Goal: Information Seeking & Learning: Learn about a topic

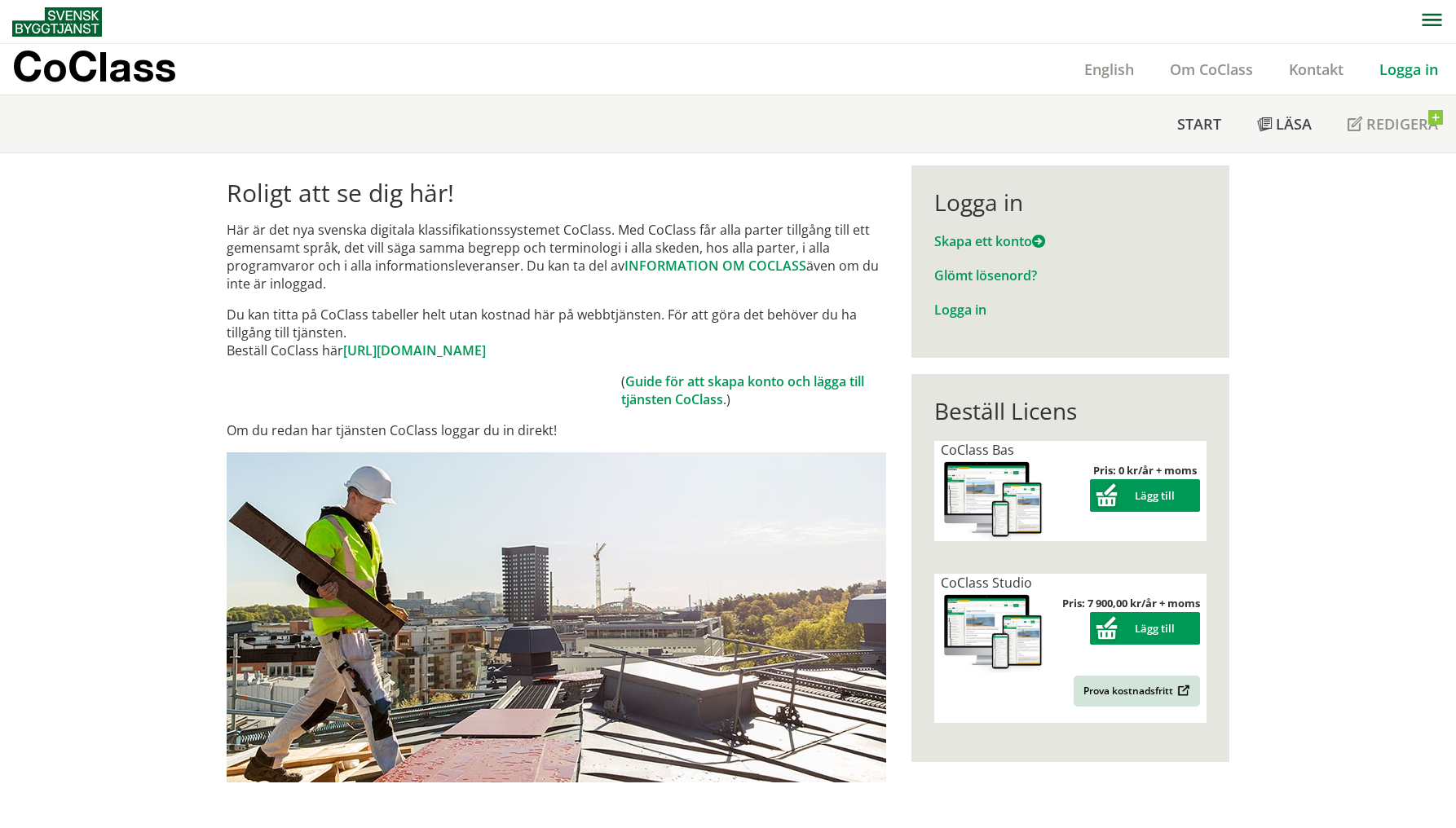
click at [1409, 61] on link "Logga in" at bounding box center [1409, 68] width 95 height 19
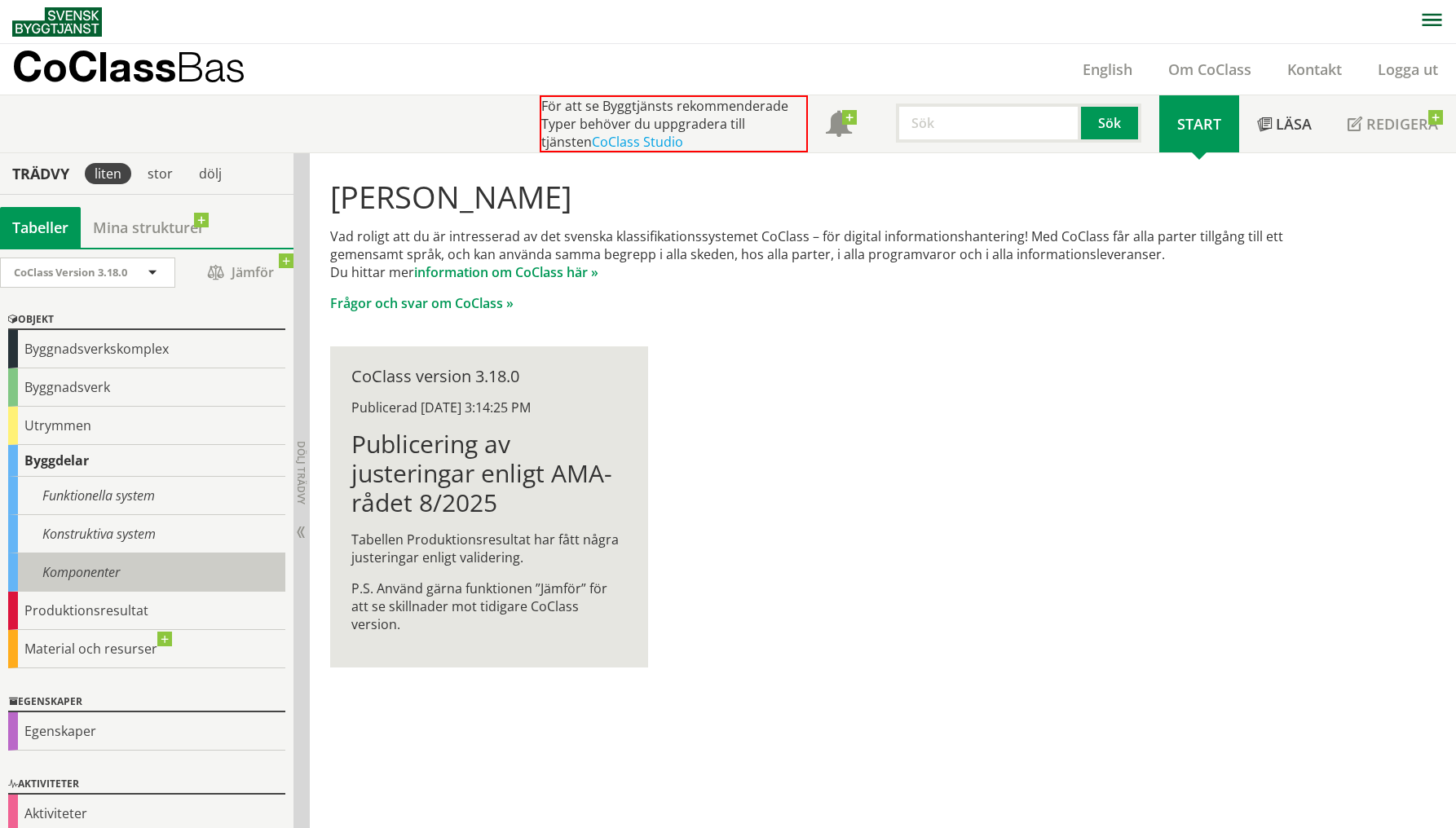
click at [138, 561] on div "Komponenter" at bounding box center [146, 572] width 277 height 38
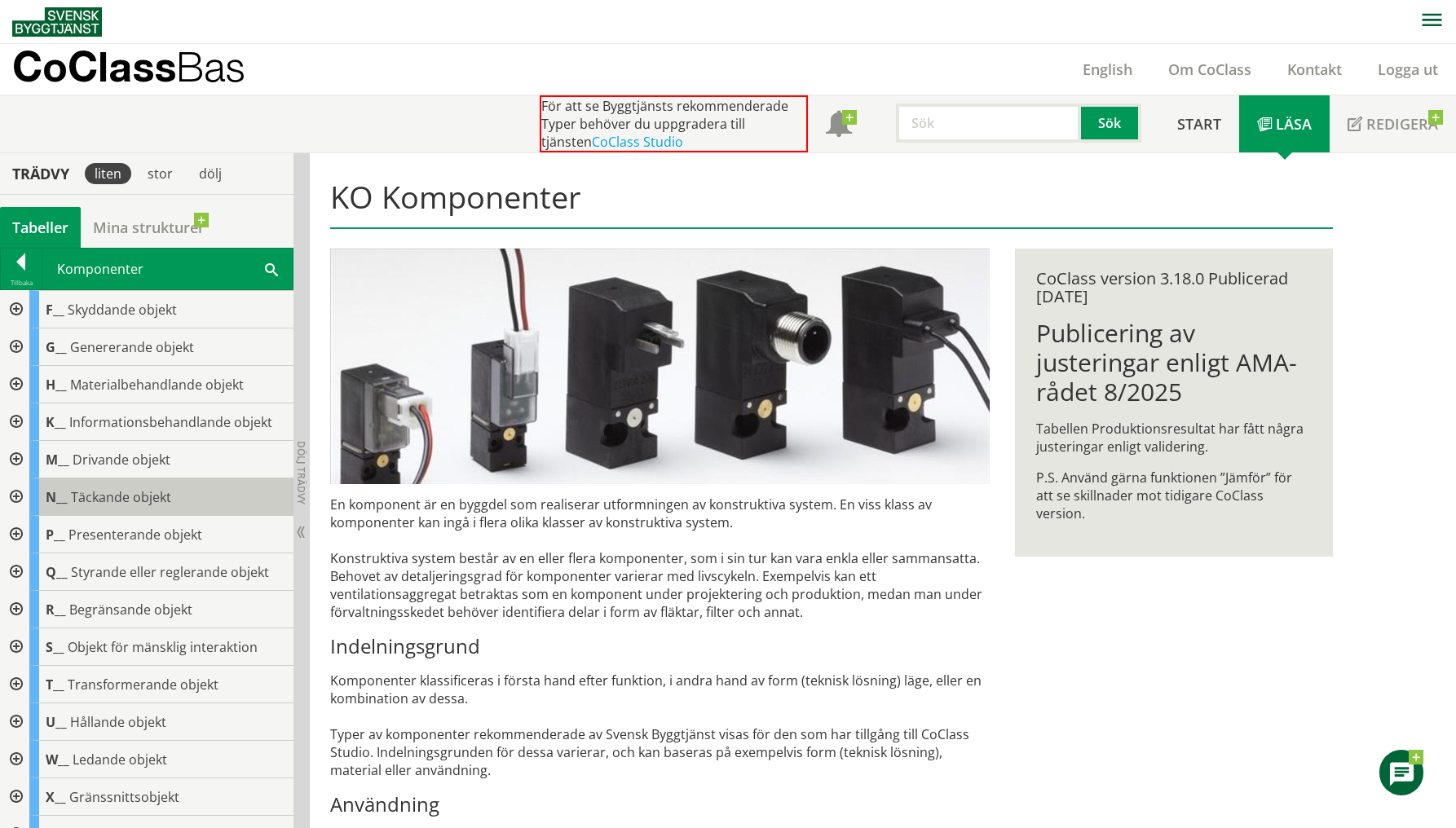
scroll to position [191, 0]
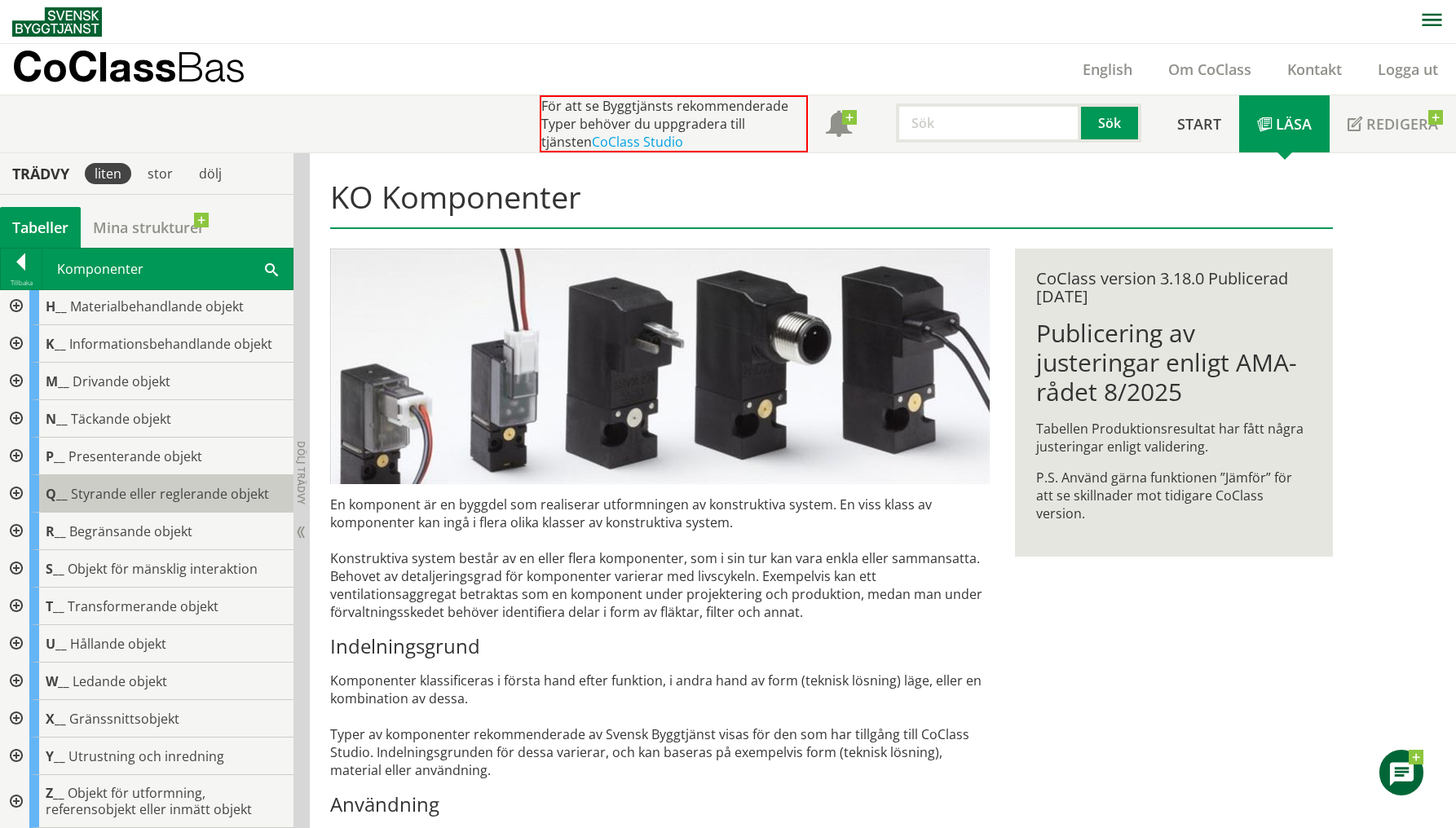
click at [185, 502] on span "Styrande eller reglerande objekt" at bounding box center [170, 494] width 198 height 18
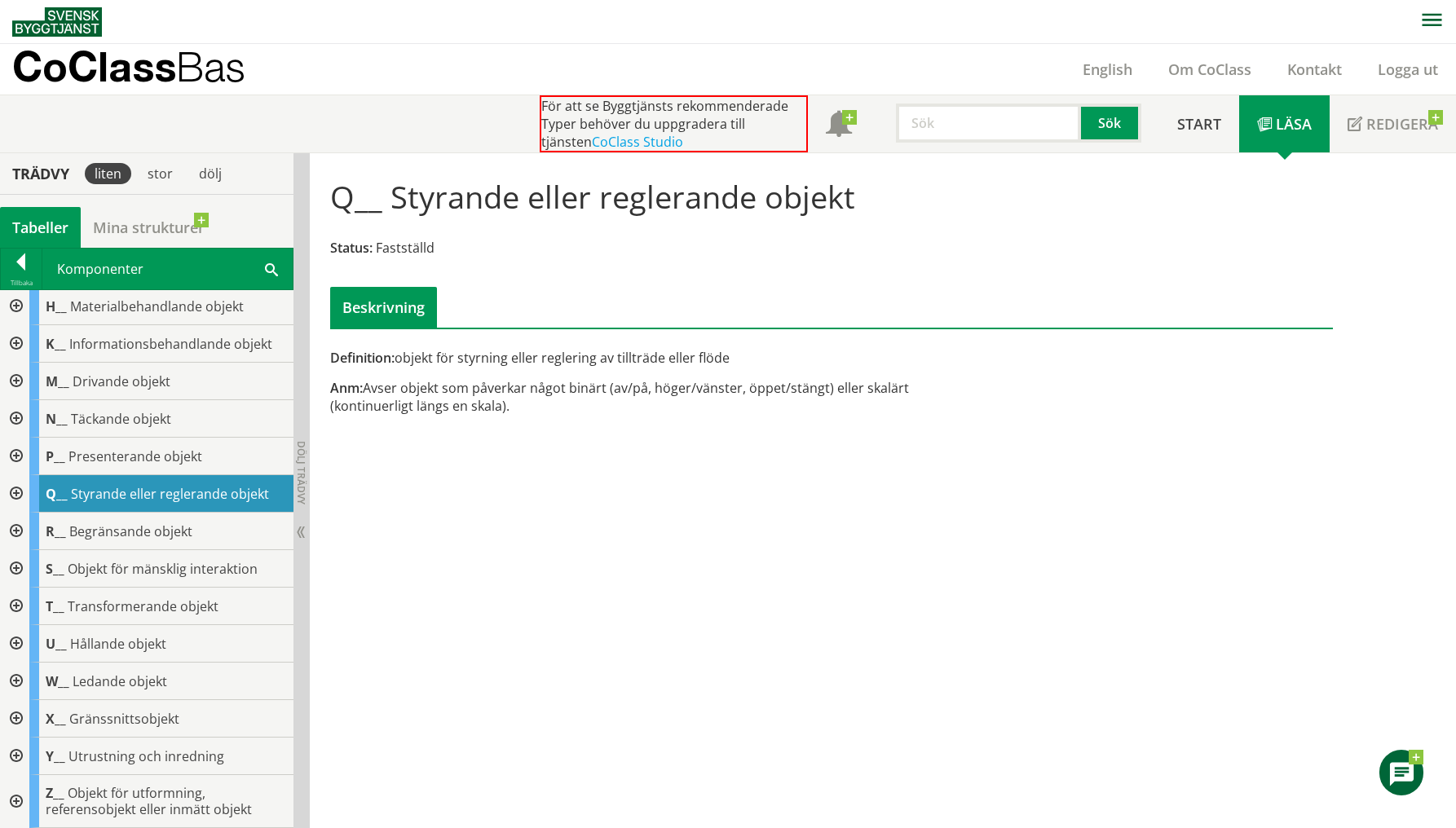
click at [505, 451] on div "Q__ Styrande eller reglerande objekt Status: Fastställd Beskrivning Definition:…" at bounding box center [882, 491] width 1146 height 676
click at [19, 490] on div at bounding box center [15, 493] width 29 height 37
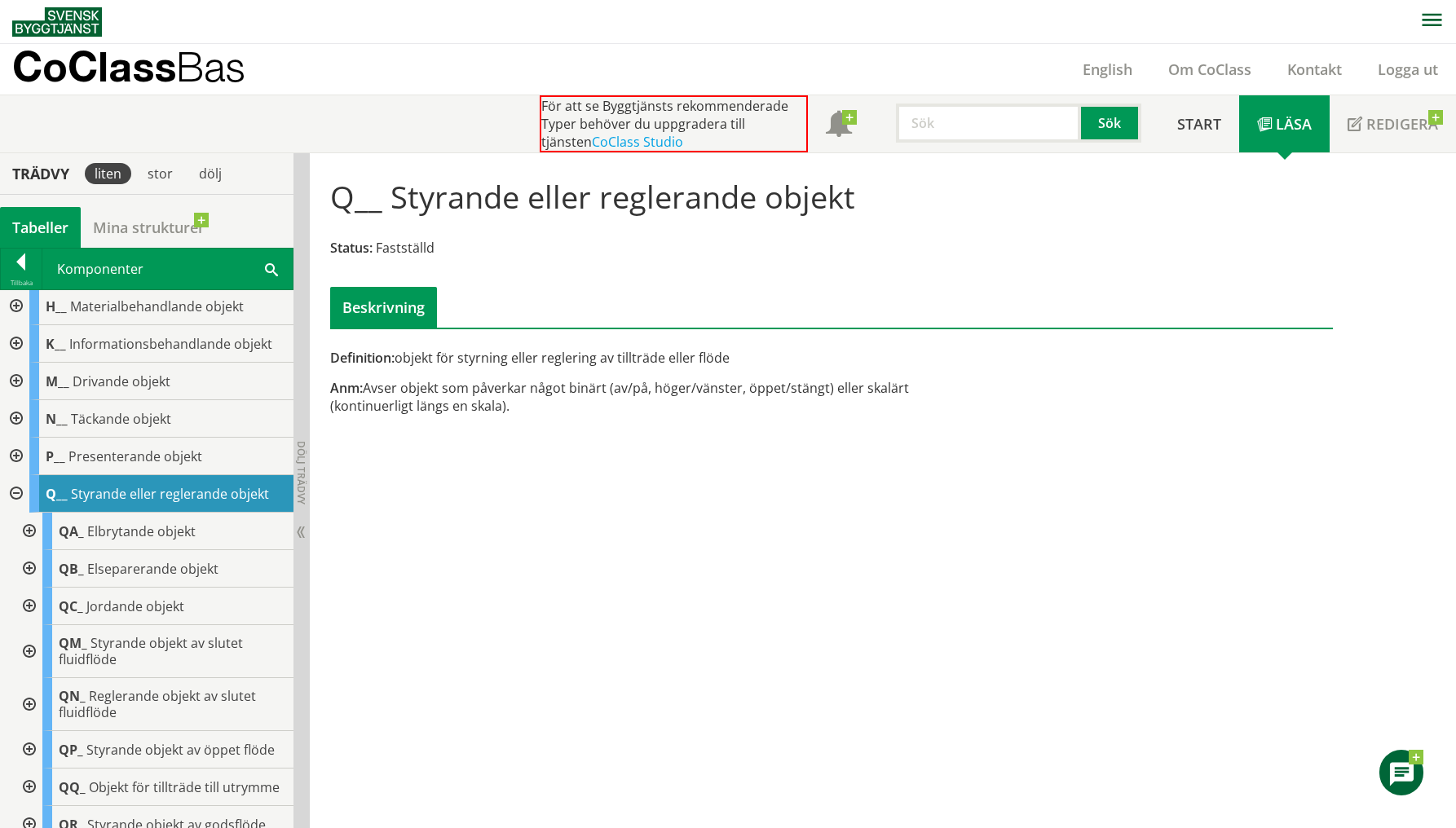
click at [26, 606] on div at bounding box center [27, 606] width 29 height 37
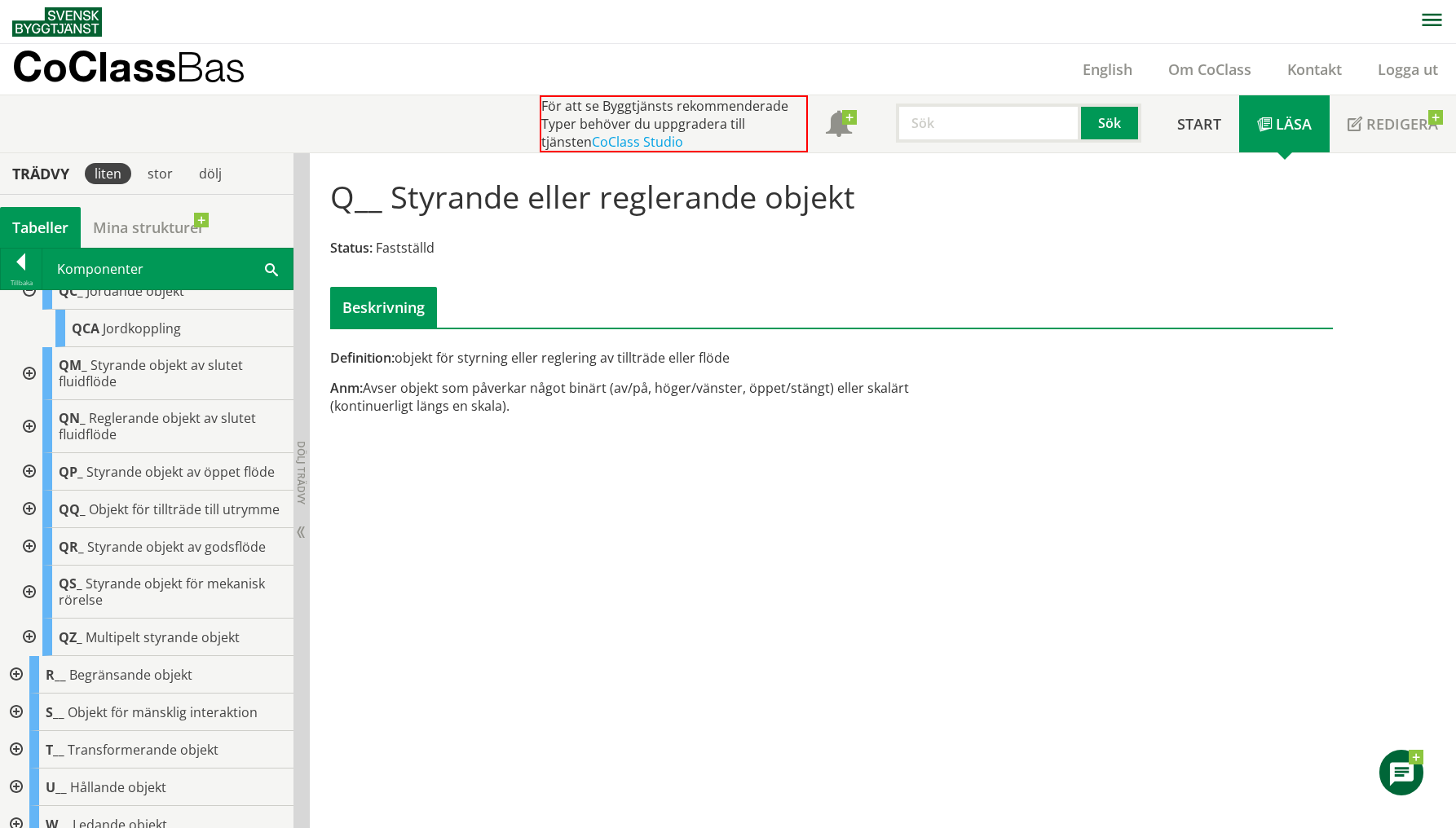
scroll to position [526, 0]
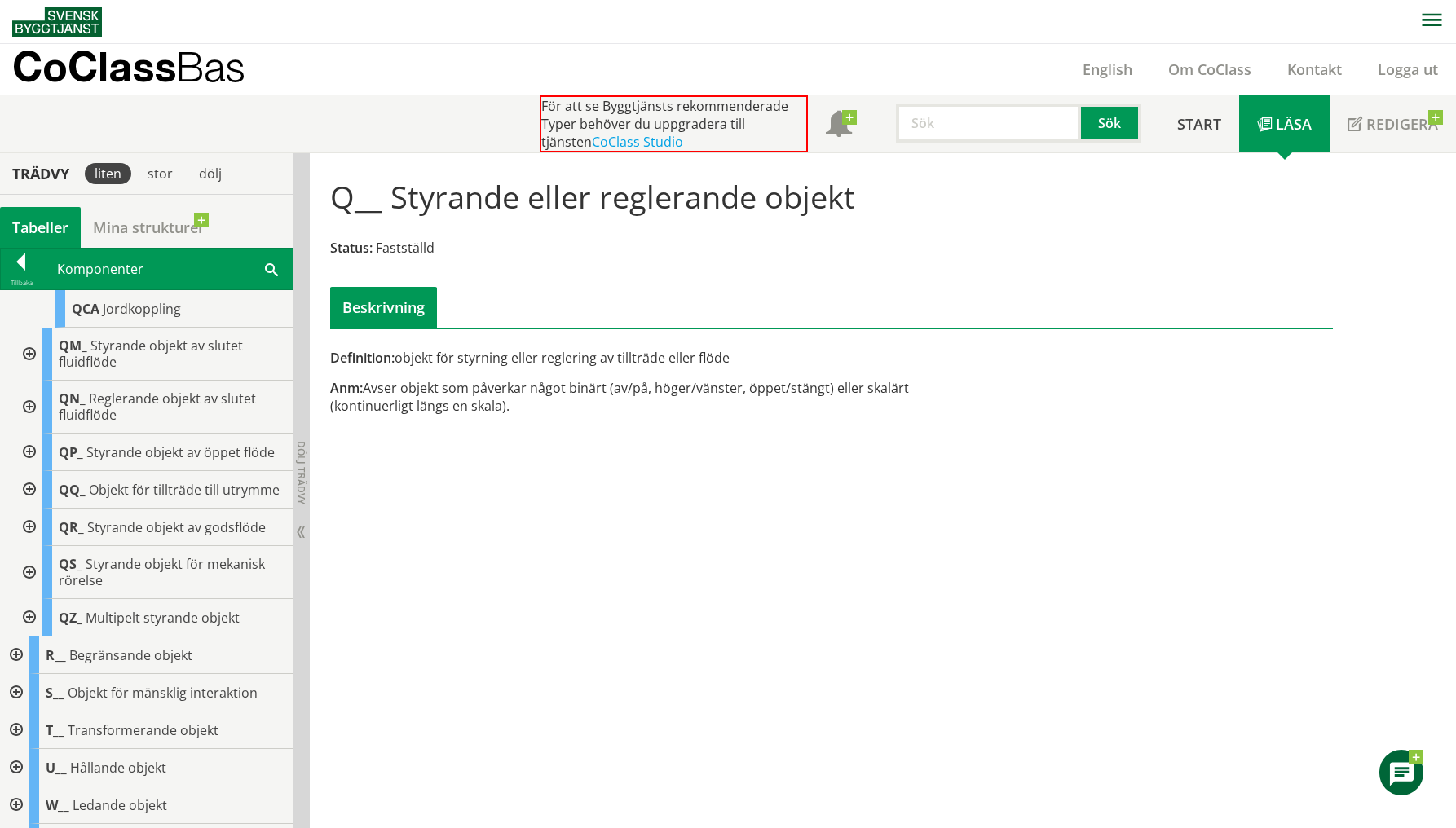
click at [26, 497] on div at bounding box center [27, 489] width 29 height 37
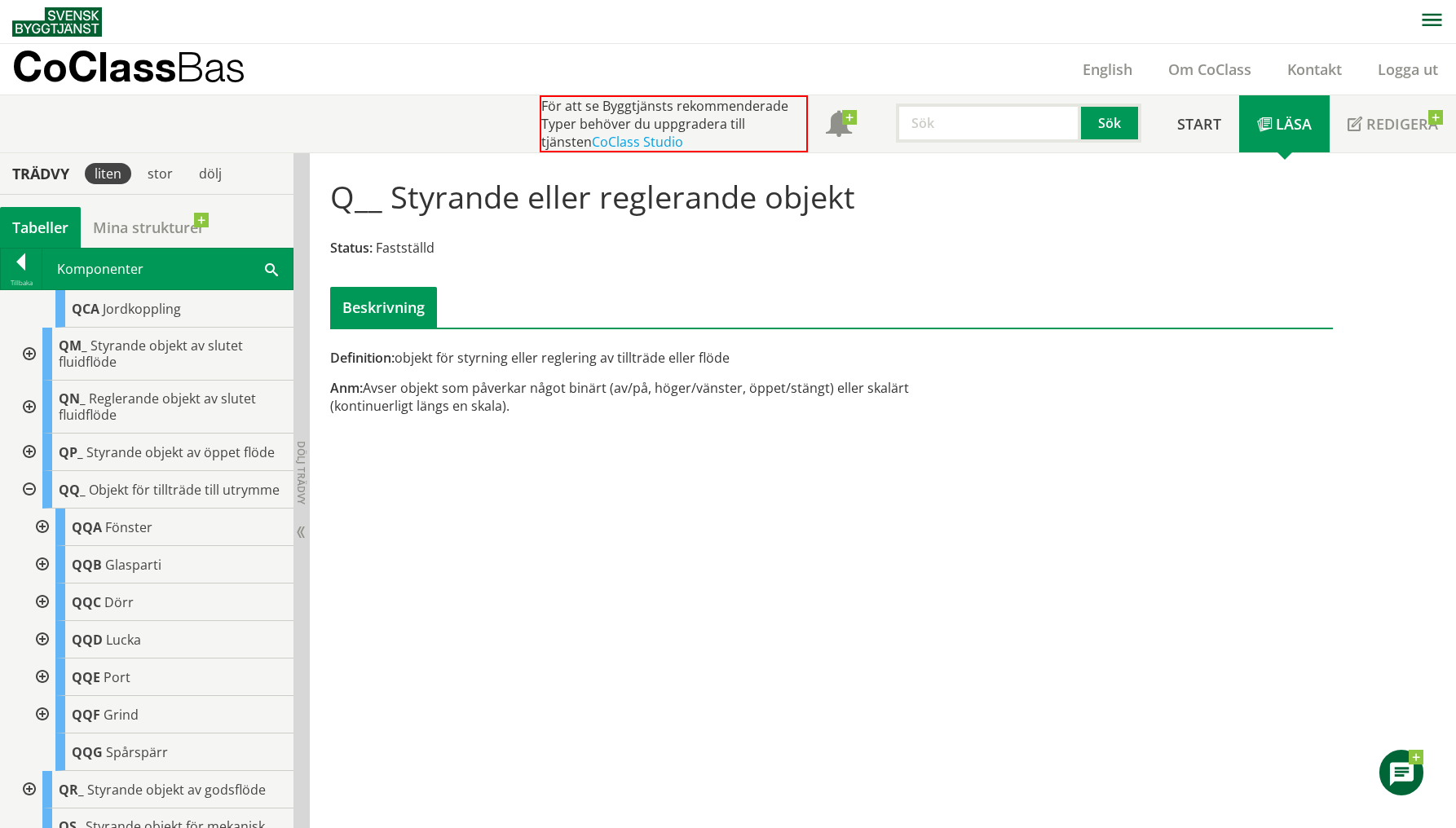
click at [45, 616] on div at bounding box center [41, 602] width 29 height 37
